Goal: Information Seeking & Learning: Learn about a topic

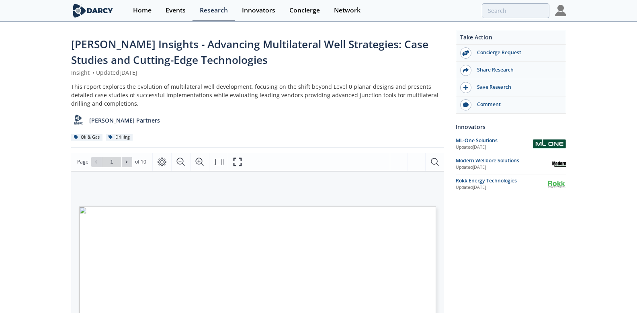
click at [245, 116] on div "[PERSON_NAME] Partners" at bounding box center [257, 118] width 373 height 20
click at [478, 139] on div "ML-One Solutions" at bounding box center [494, 140] width 77 height 7
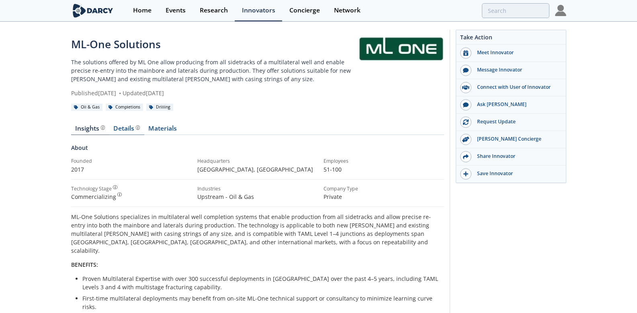
click at [125, 131] on div "Details" at bounding box center [126, 128] width 27 height 6
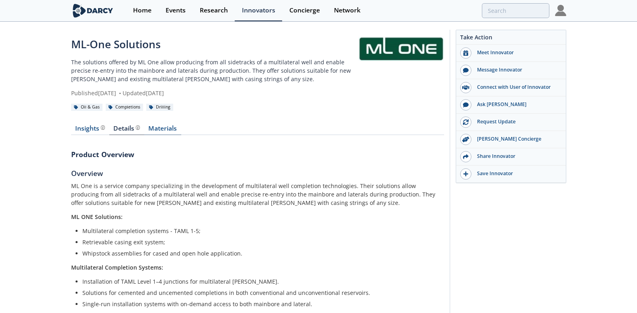
click at [161, 131] on link "Materials" at bounding box center [162, 130] width 37 height 10
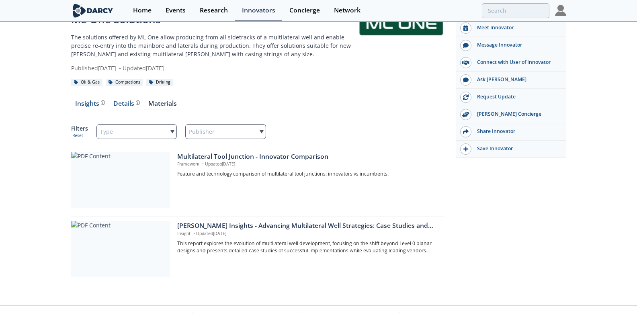
scroll to position [37, 0]
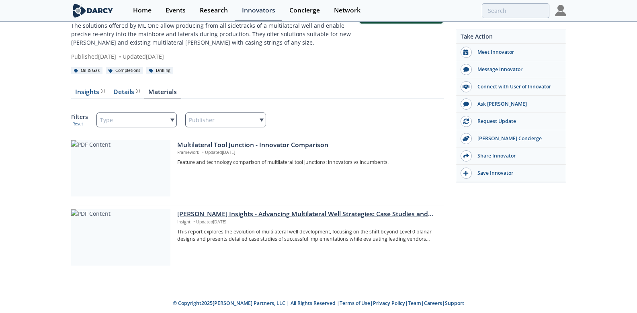
click at [220, 212] on div "[PERSON_NAME] Insights - Advancing Multilateral Well Strategies: Case Studies a…" at bounding box center [307, 214] width 261 height 10
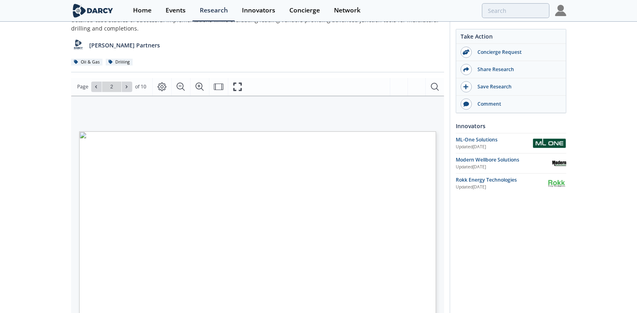
scroll to position [121, 0]
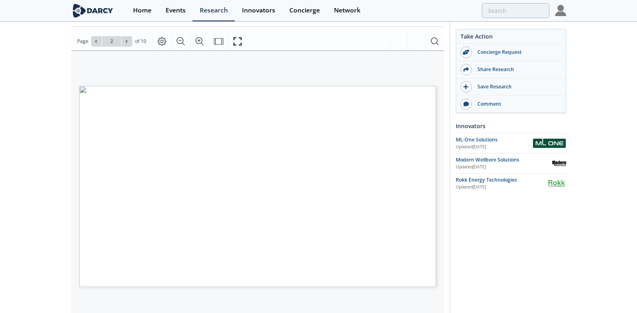
type input "3"
type input "4"
type input "5"
type input "2"
